Goal: Navigation & Orientation: Find specific page/section

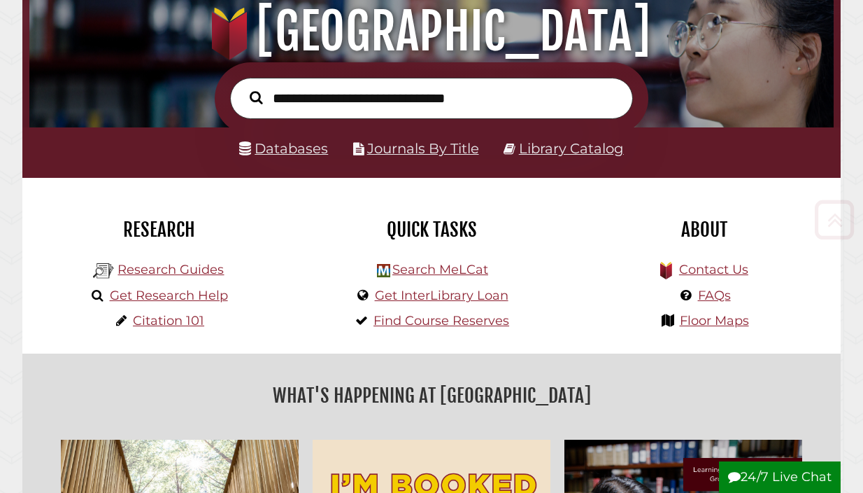
scroll to position [169, 0]
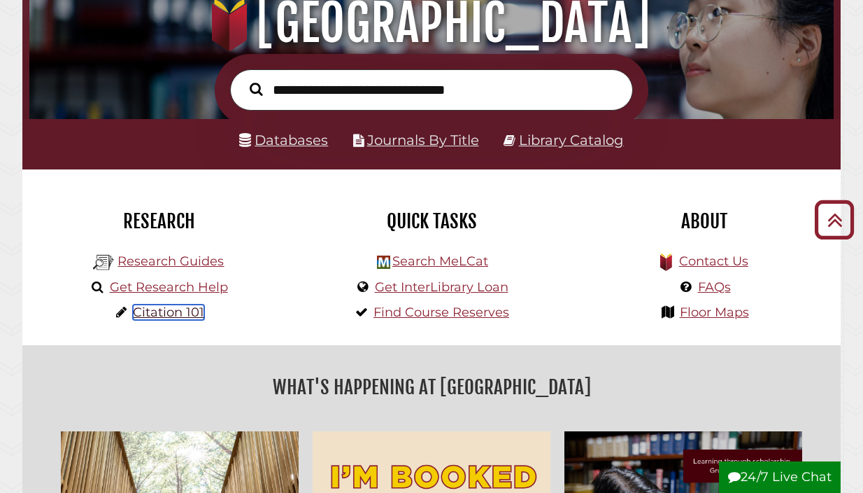
click at [169, 311] on link "Citation 101" at bounding box center [168, 311] width 71 height 15
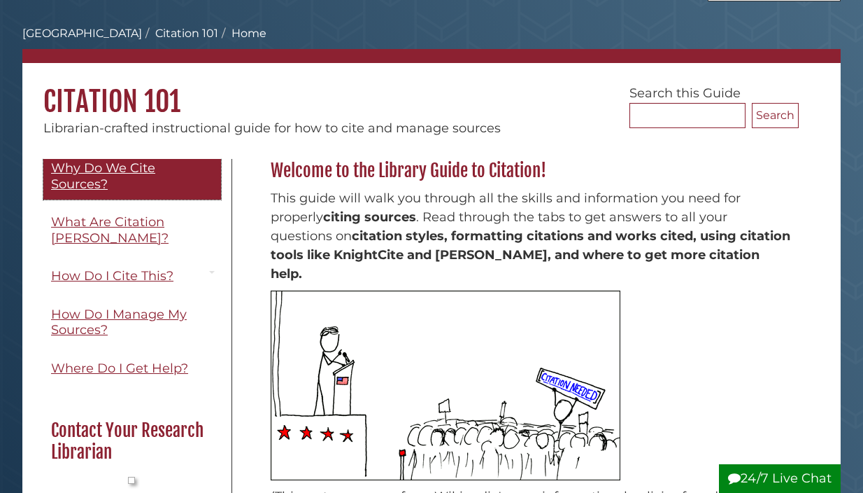
scroll to position [109, 0]
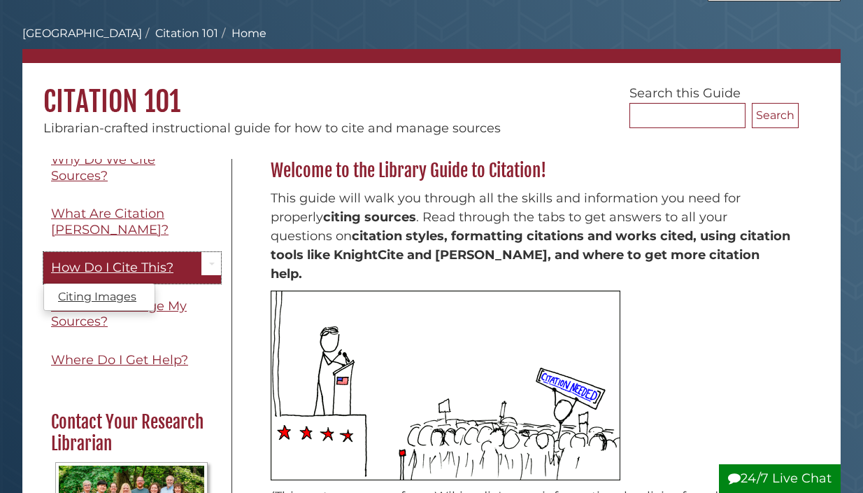
click at [121, 260] on span "How Do I Cite This?" at bounding box center [112, 267] width 122 height 15
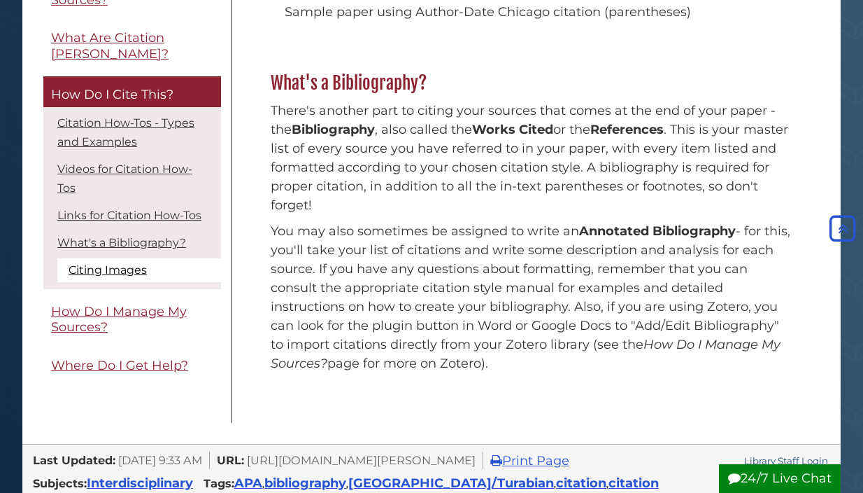
scroll to position [1280, 0]
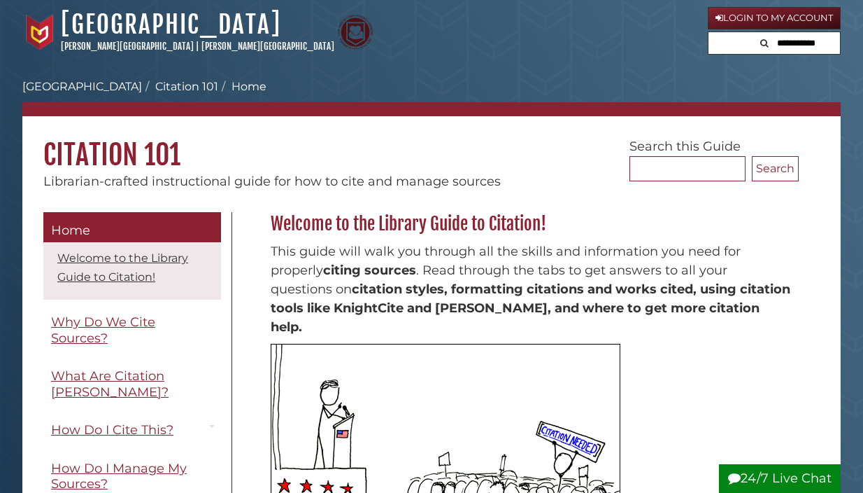
scroll to position [53, 0]
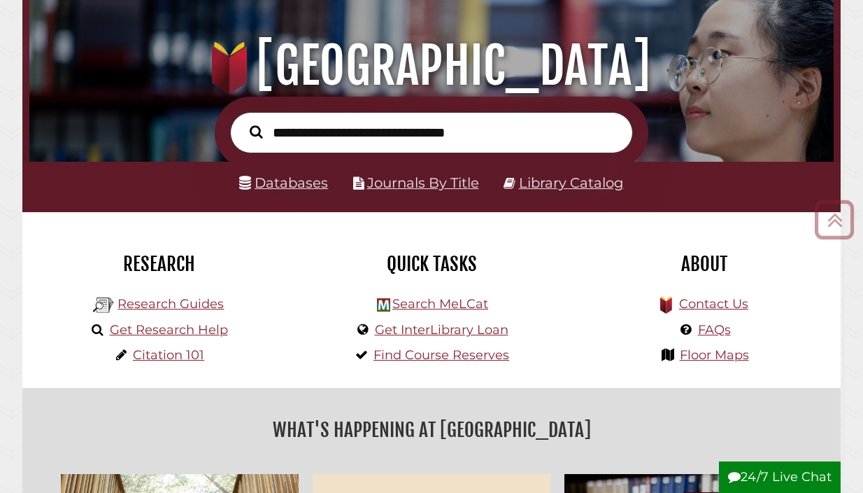
scroll to position [121, 0]
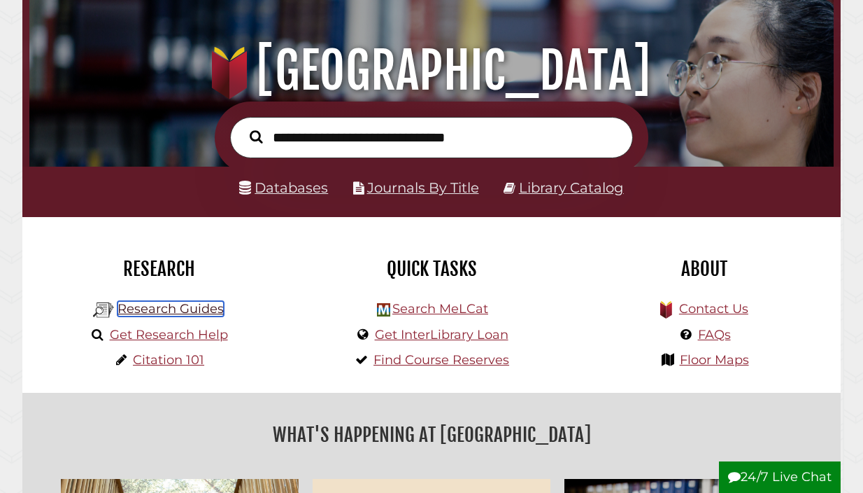
click at [205, 310] on link "Research Guides" at bounding box center [171, 308] width 106 height 15
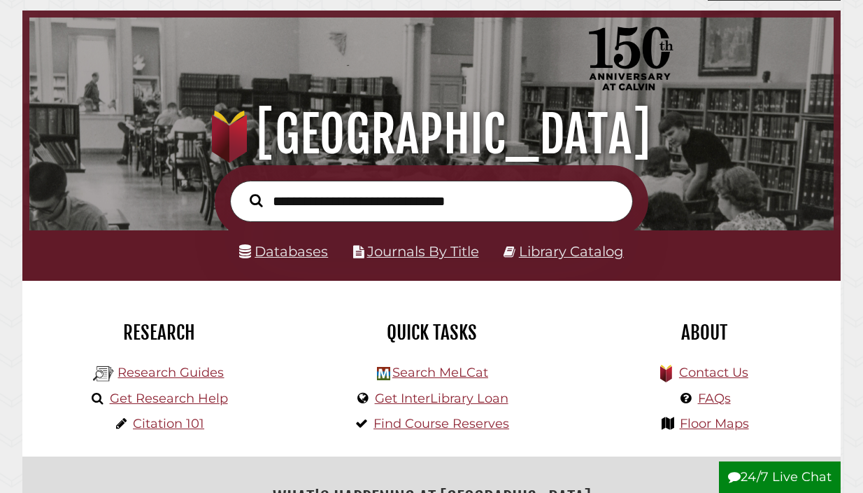
scroll to position [55, 0]
